Goal: Check status: Check status

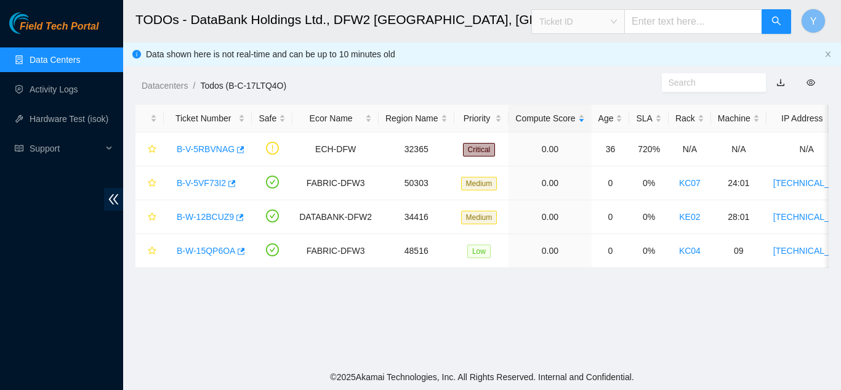
click at [617, 22] on span "Ticket ID" at bounding box center [579, 21] width 78 height 18
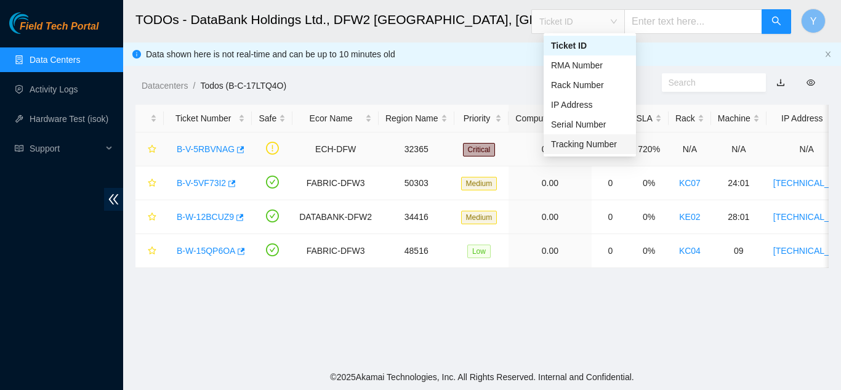
click at [586, 145] on div "Tracking Number" at bounding box center [590, 144] width 78 height 14
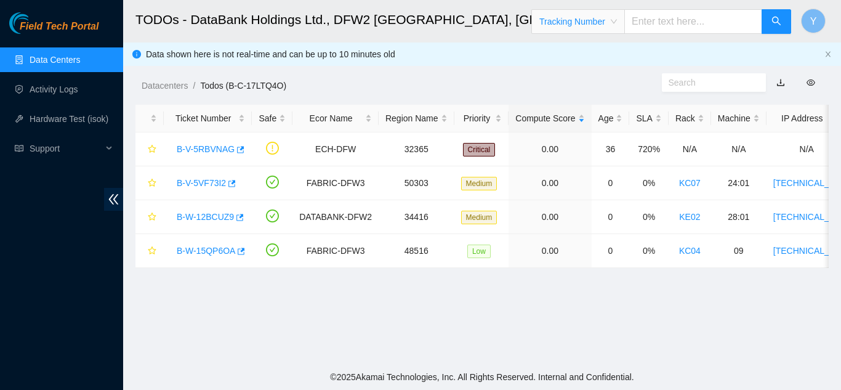
click at [657, 23] on input "text" at bounding box center [694, 21] width 138 height 25
type input "739263647872"
click at [777, 26] on span "search" at bounding box center [777, 22] width 10 height 12
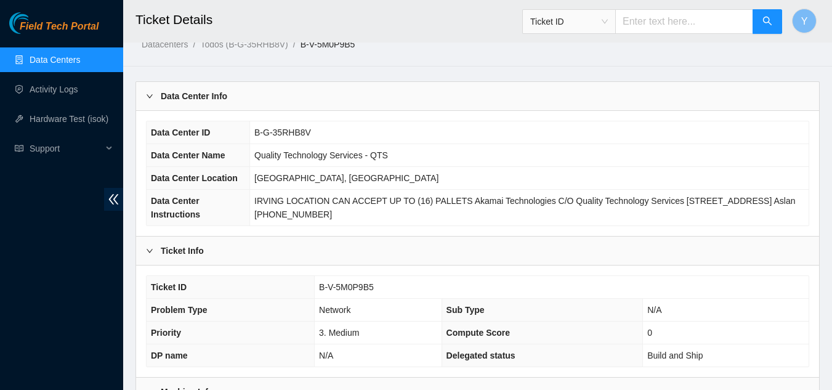
scroll to position [62, 0]
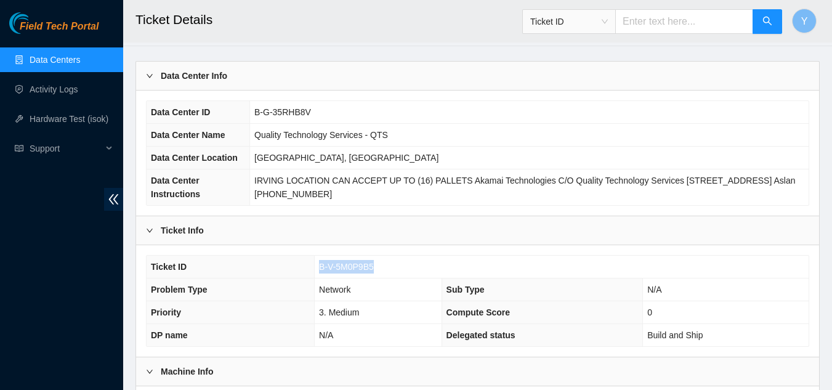
drag, startPoint x: 373, startPoint y: 267, endPoint x: 320, endPoint y: 268, distance: 53.0
click at [320, 268] on span "B-V-5M0P9B5" at bounding box center [346, 267] width 55 height 10
copy span "B-V-5M0P9B5"
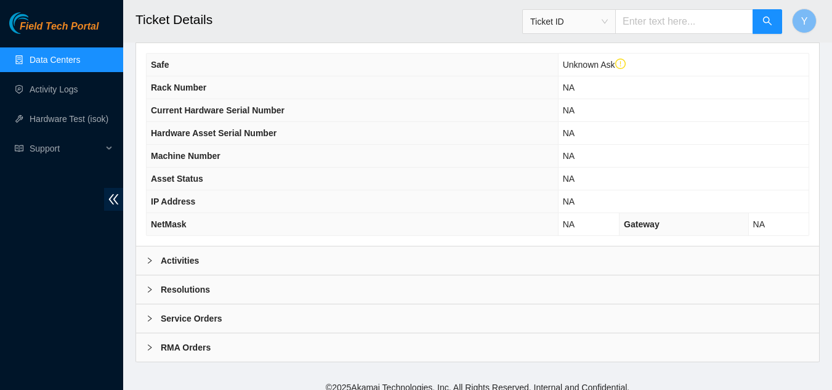
scroll to position [415, 0]
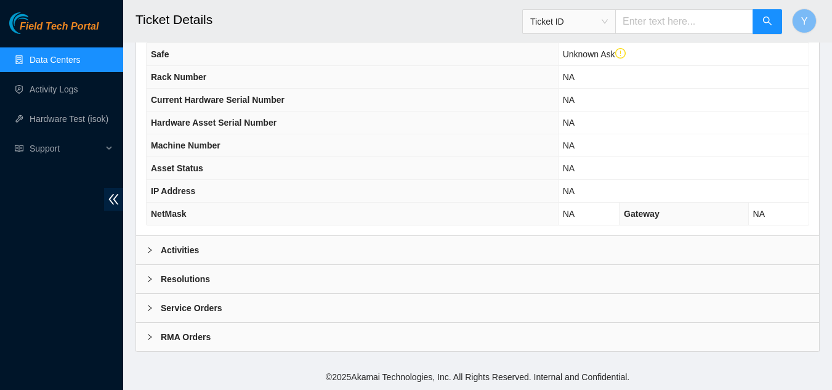
click at [54, 57] on link "Data Centers" at bounding box center [55, 60] width 51 height 10
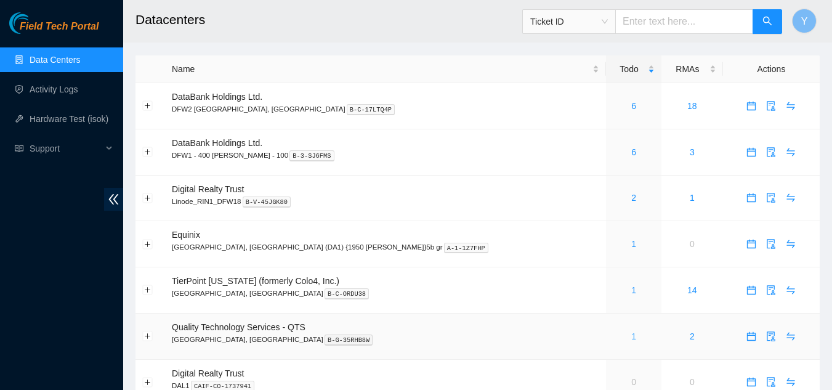
click at [631, 334] on link "1" at bounding box center [633, 336] width 5 height 10
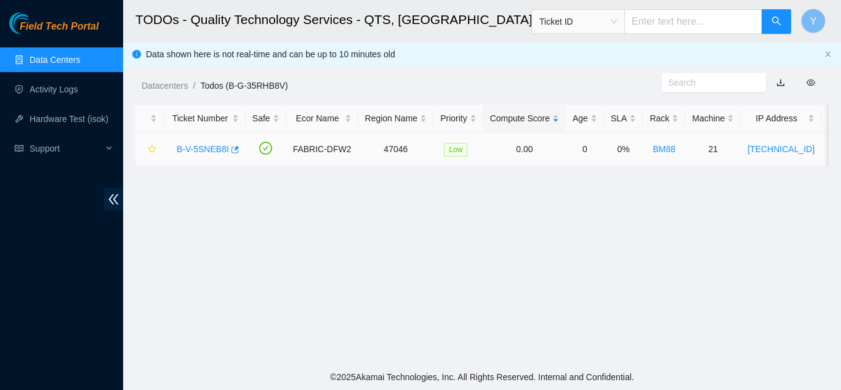
click at [206, 148] on link "B-V-5SNEB8I" at bounding box center [203, 149] width 52 height 10
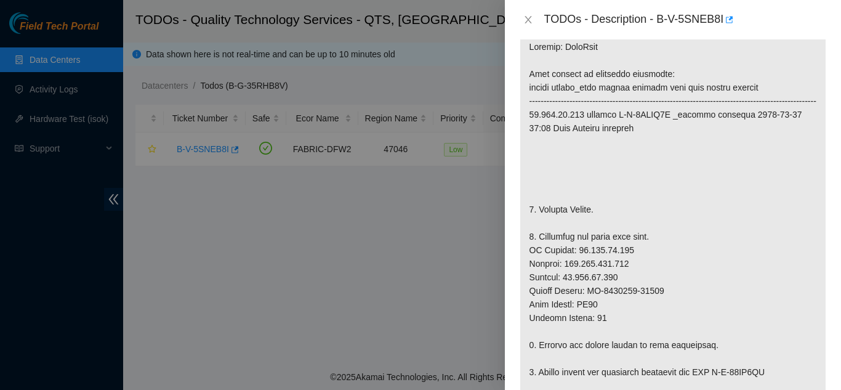
scroll to position [308, 0]
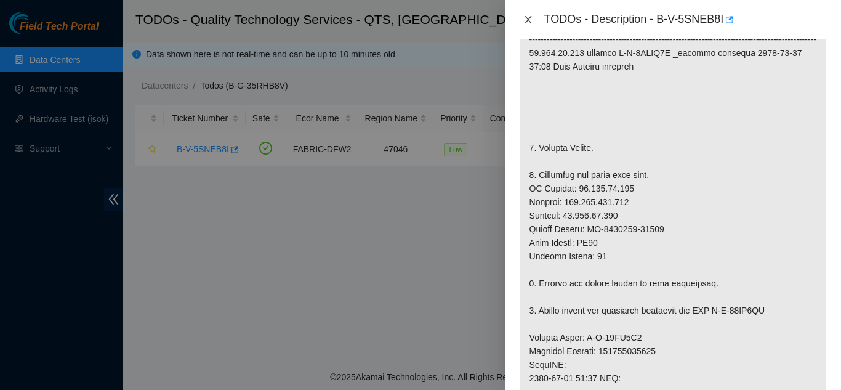
click at [525, 20] on icon "close" at bounding box center [529, 20] width 10 height 10
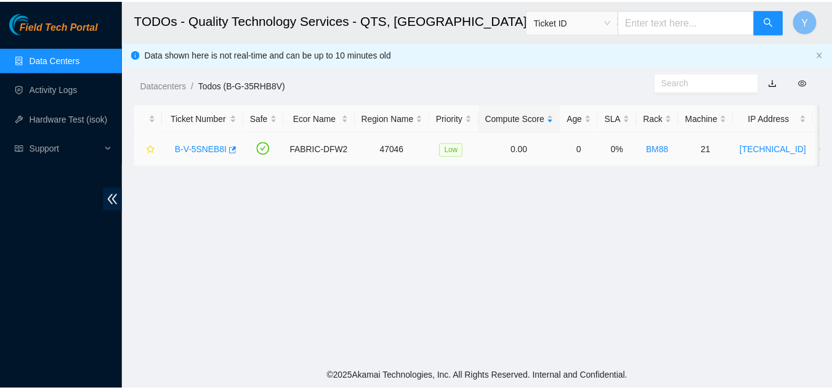
scroll to position [299, 0]
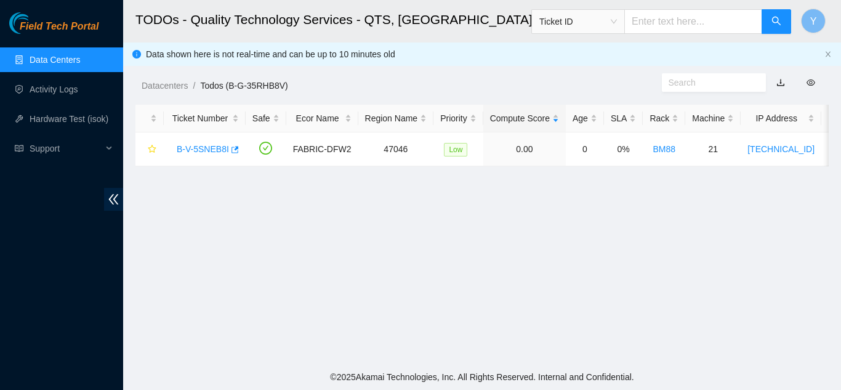
click at [617, 24] on span "Ticket ID" at bounding box center [579, 21] width 78 height 18
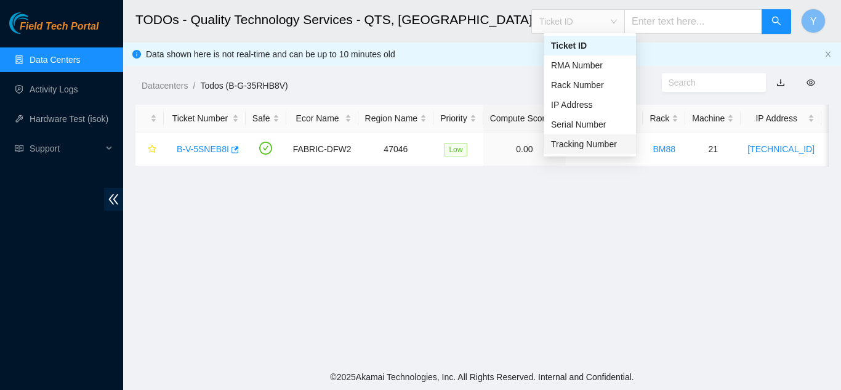
drag, startPoint x: 591, startPoint y: 143, endPoint x: 631, endPoint y: 74, distance: 79.8
click at [595, 138] on div "Tracking Number" at bounding box center [590, 144] width 78 height 14
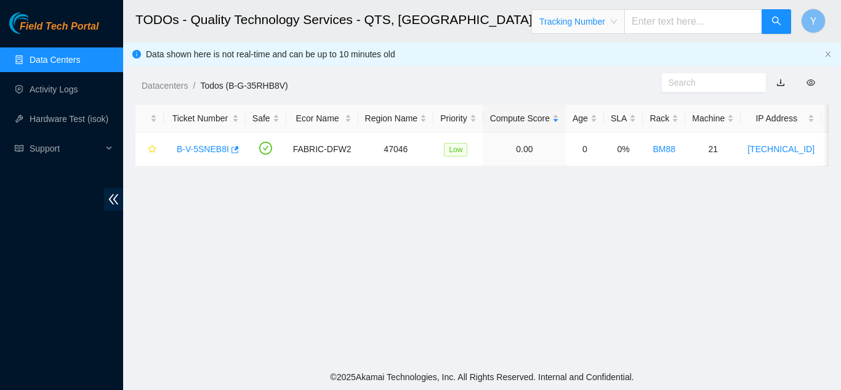
click at [670, 23] on input "text" at bounding box center [694, 21] width 138 height 25
type input "739263647872"
click at [774, 23] on icon "search" at bounding box center [776, 21] width 9 height 9
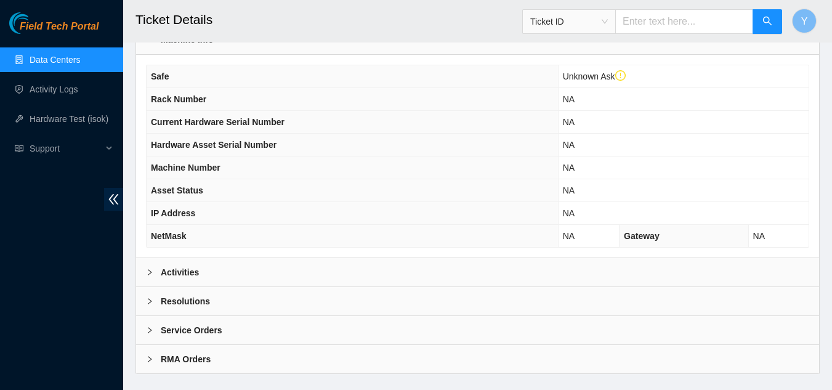
scroll to position [415, 0]
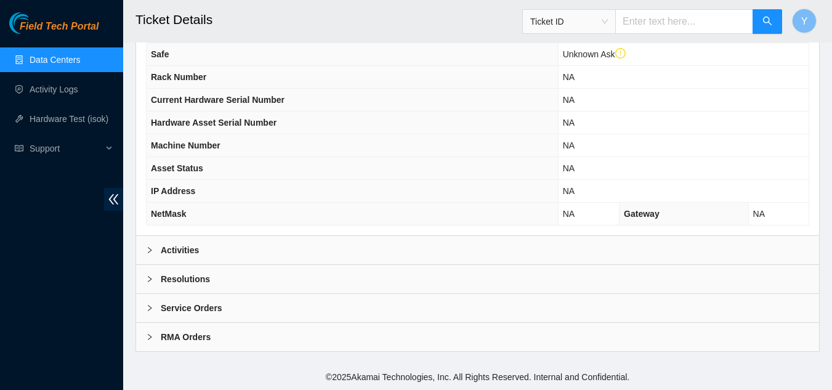
click at [152, 249] on icon "right" at bounding box center [149, 249] width 7 height 7
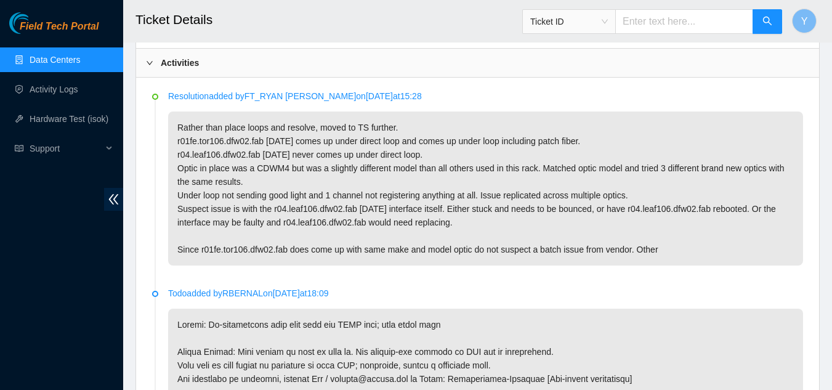
scroll to position [560, 0]
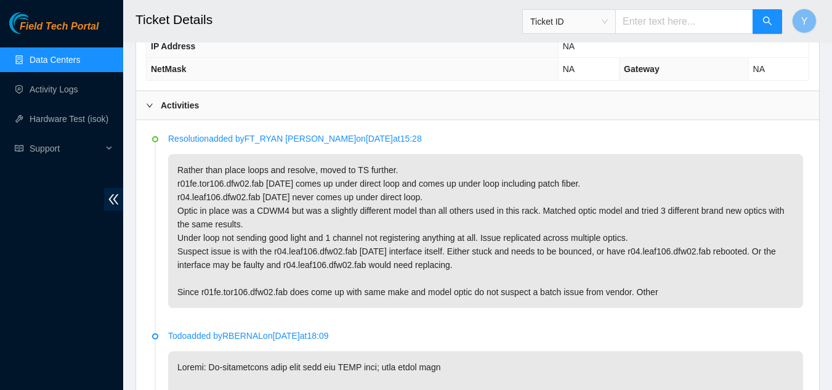
click at [50, 65] on link "Data Centers" at bounding box center [55, 60] width 51 height 10
